Goal: Navigation & Orientation: Locate item on page

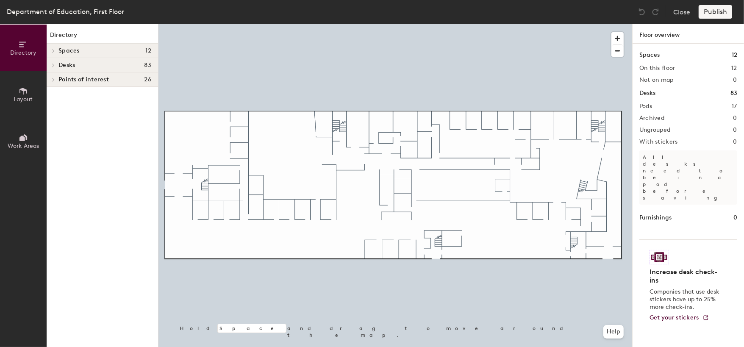
click at [91, 66] on h4 "Desks 83" at bounding box center [104, 65] width 93 height 7
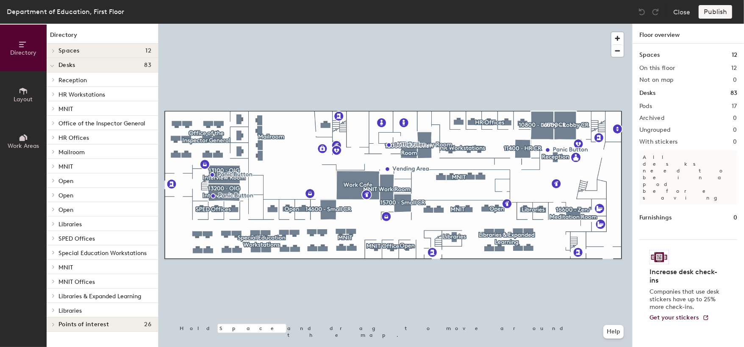
click at [111, 268] on p "MNIT" at bounding box center [104, 266] width 93 height 11
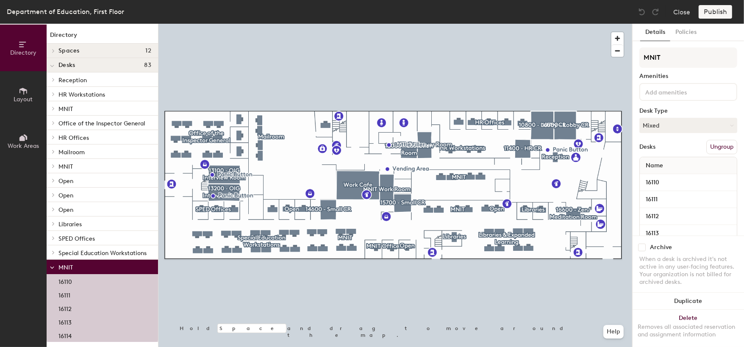
click at [111, 268] on p "MNIT" at bounding box center [104, 266] width 93 height 11
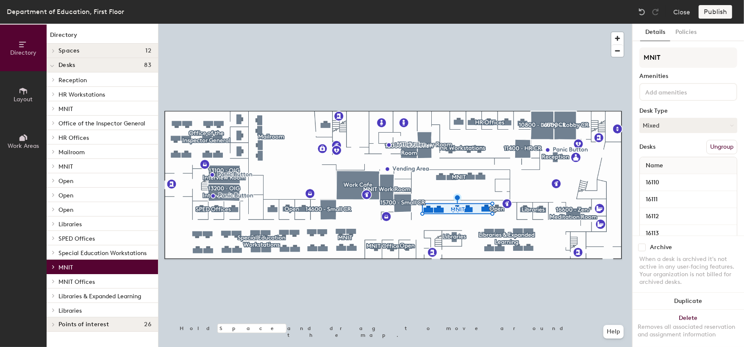
click at [119, 125] on span "Office of the Inspector General" at bounding box center [101, 123] width 87 height 7
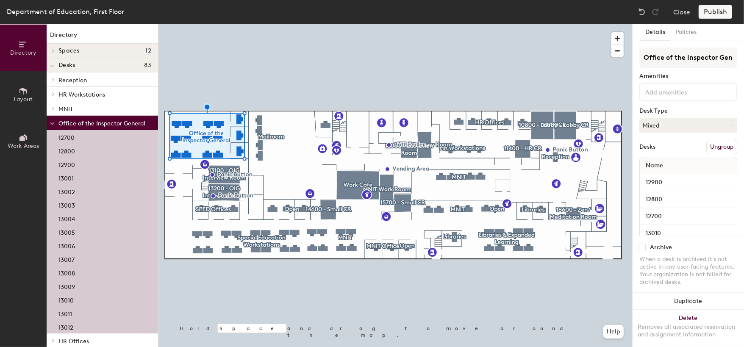
click at [119, 125] on span "Office of the Inspector General" at bounding box center [101, 123] width 87 height 7
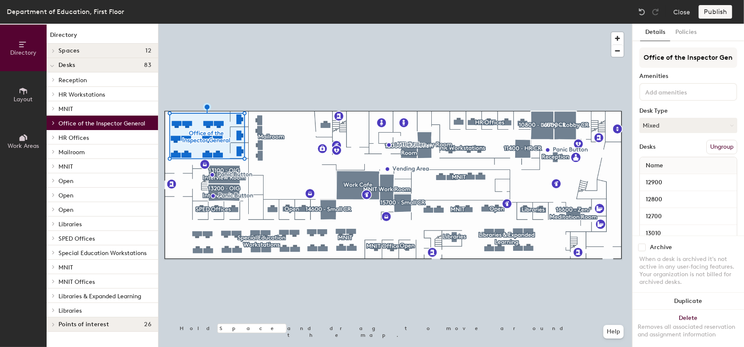
click at [216, 24] on div at bounding box center [395, 24] width 474 height 0
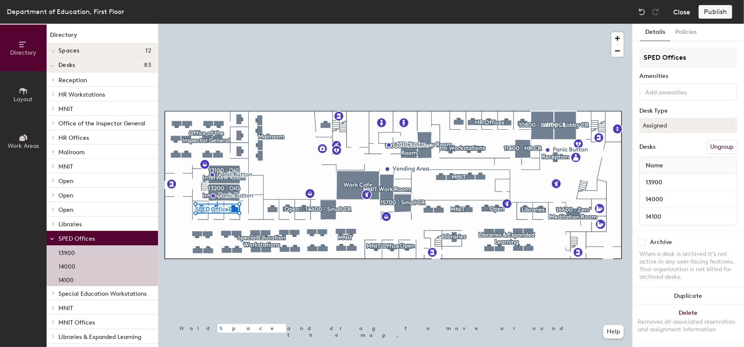
click at [681, 15] on button "Close" at bounding box center [681, 12] width 17 height 14
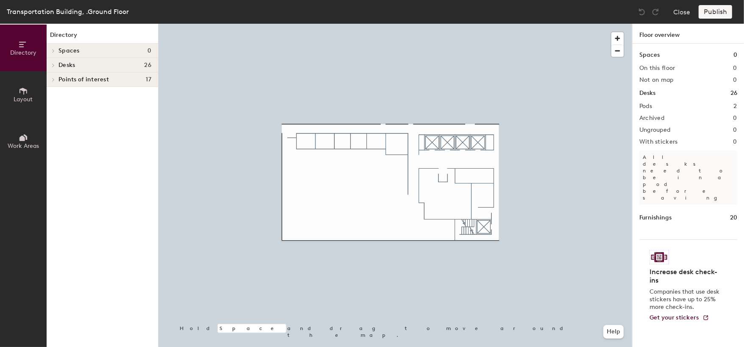
click at [100, 66] on h4 "Desks 26" at bounding box center [104, 65] width 93 height 7
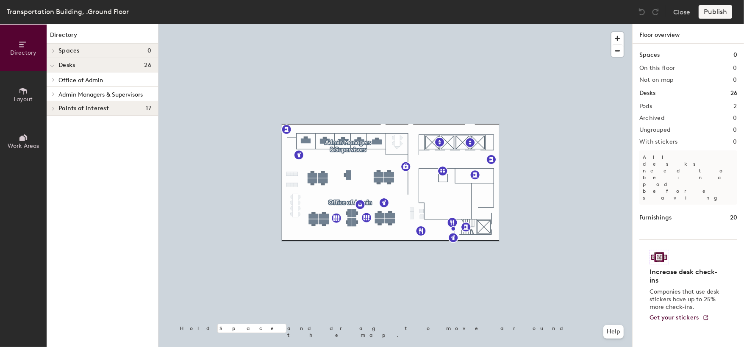
click at [105, 78] on p "Office of Admin" at bounding box center [104, 79] width 93 height 11
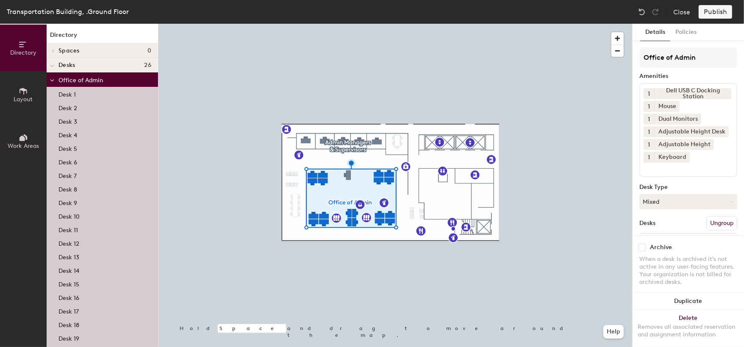
click at [100, 271] on div "Desk 14" at bounding box center [102, 270] width 111 height 14
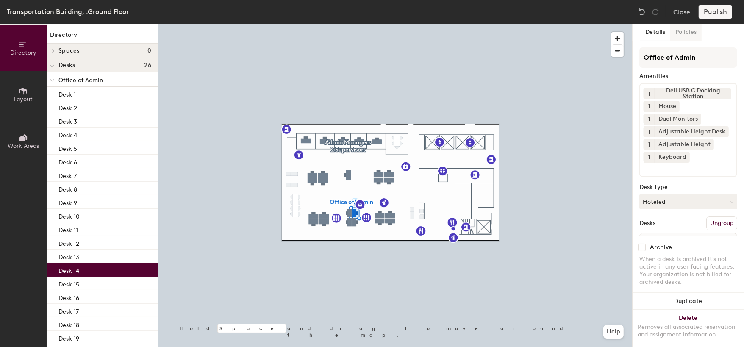
click at [688, 30] on button "Policies" at bounding box center [685, 32] width 31 height 17
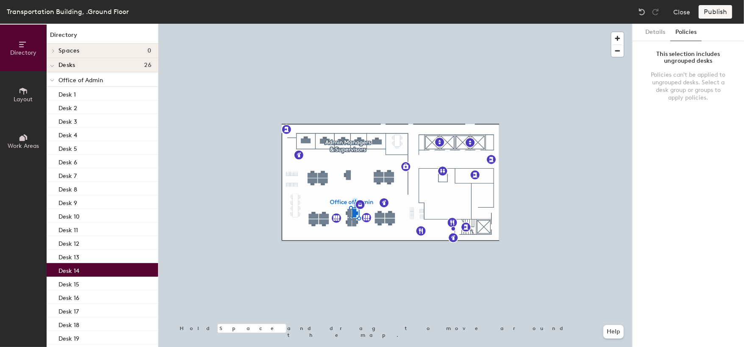
click at [103, 77] on p "Office of Admin" at bounding box center [104, 79] width 93 height 11
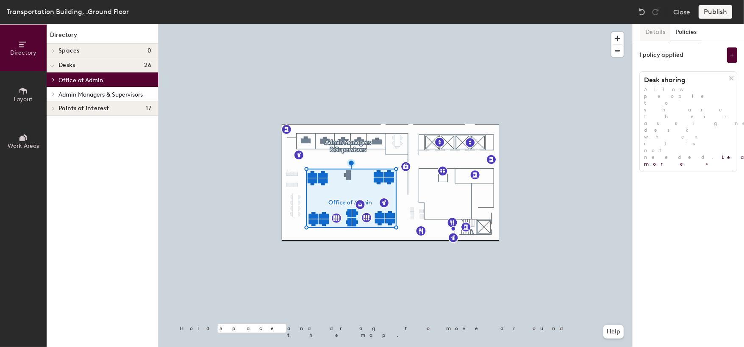
click at [656, 35] on button "Details" at bounding box center [655, 32] width 30 height 17
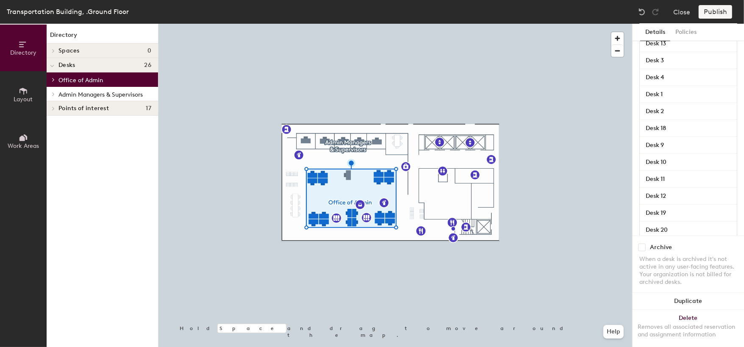
scroll to position [365, 0]
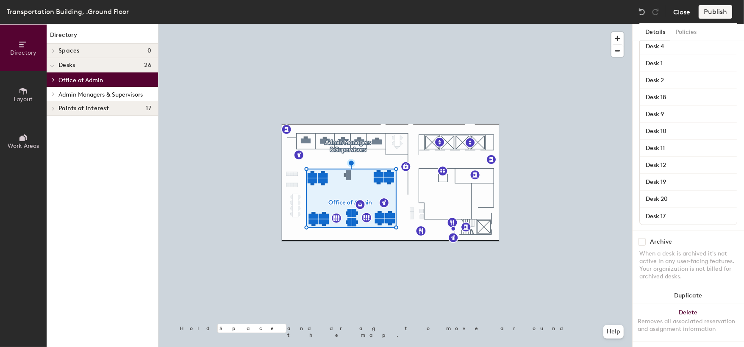
click at [678, 12] on button "Close" at bounding box center [681, 12] width 17 height 14
